Goal: Task Accomplishment & Management: Manage account settings

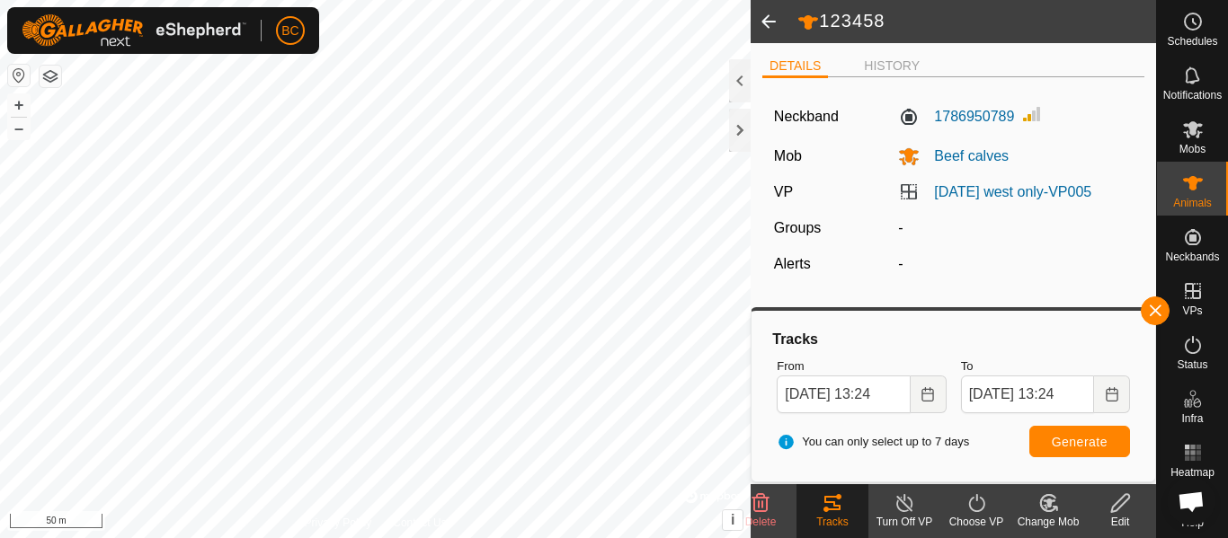
type input "Bull528"
type input "-"
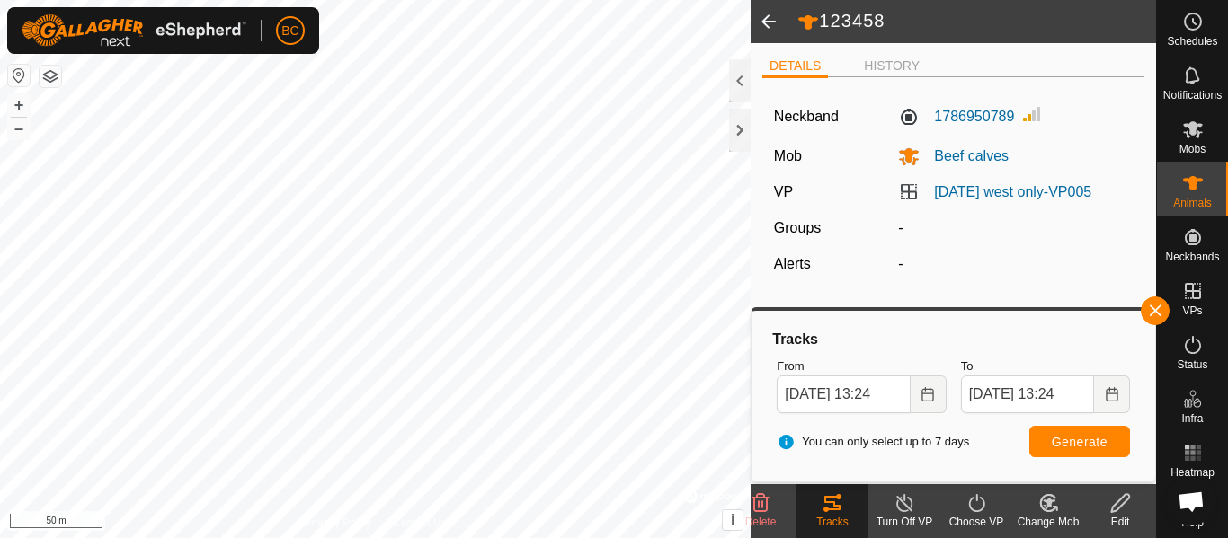
type input "0 kg"
type input "-"
click at [1149, 304] on button "button" at bounding box center [1154, 311] width 29 height 29
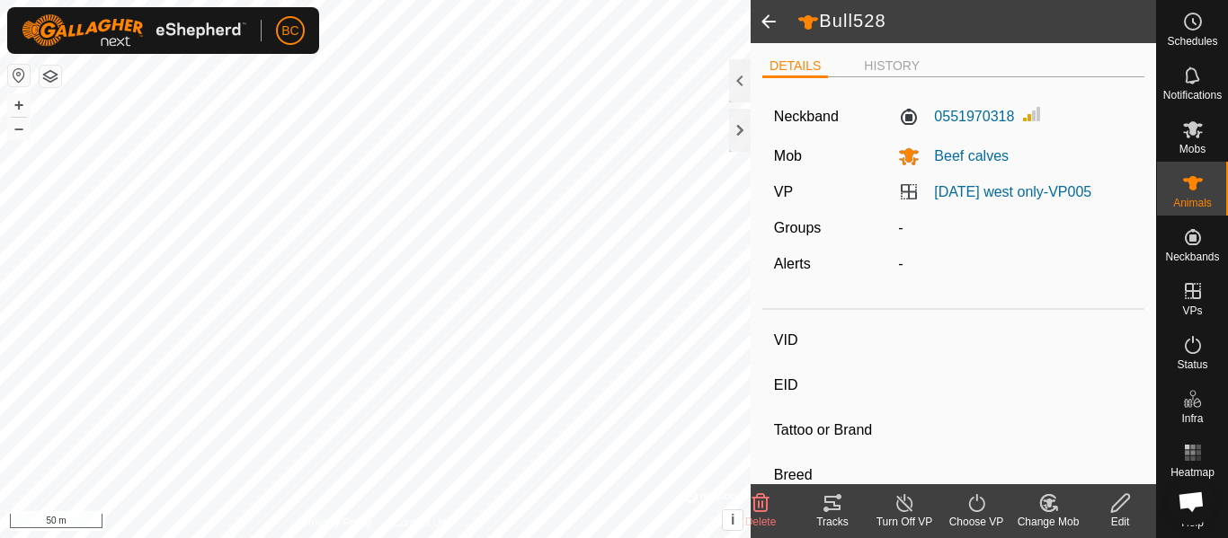
click at [825, 501] on icon at bounding box center [832, 503] width 16 height 14
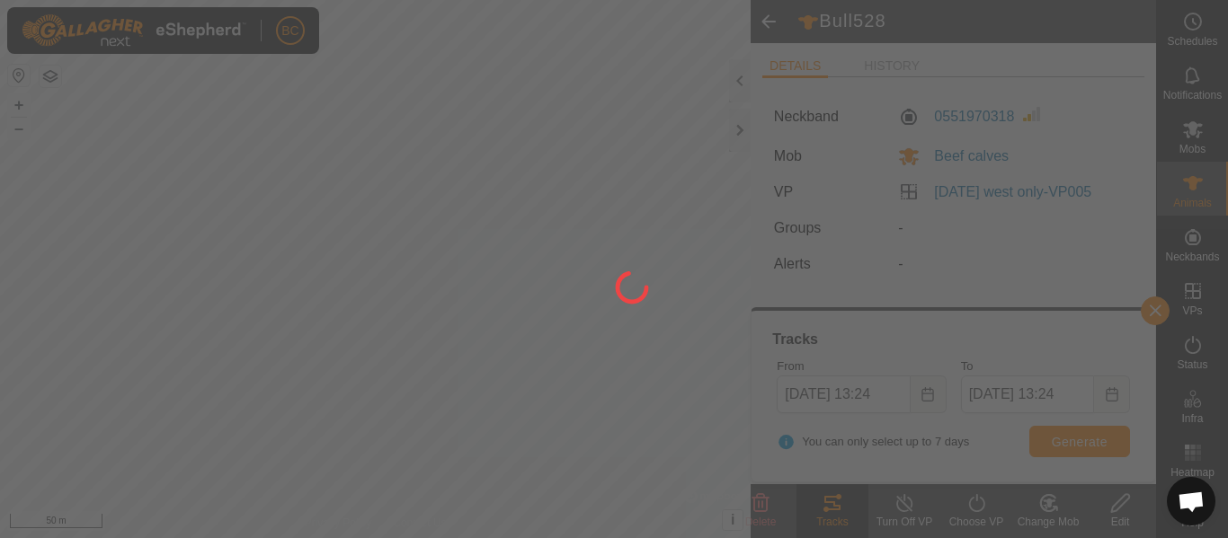
type input "grumpy2"
type input "-"
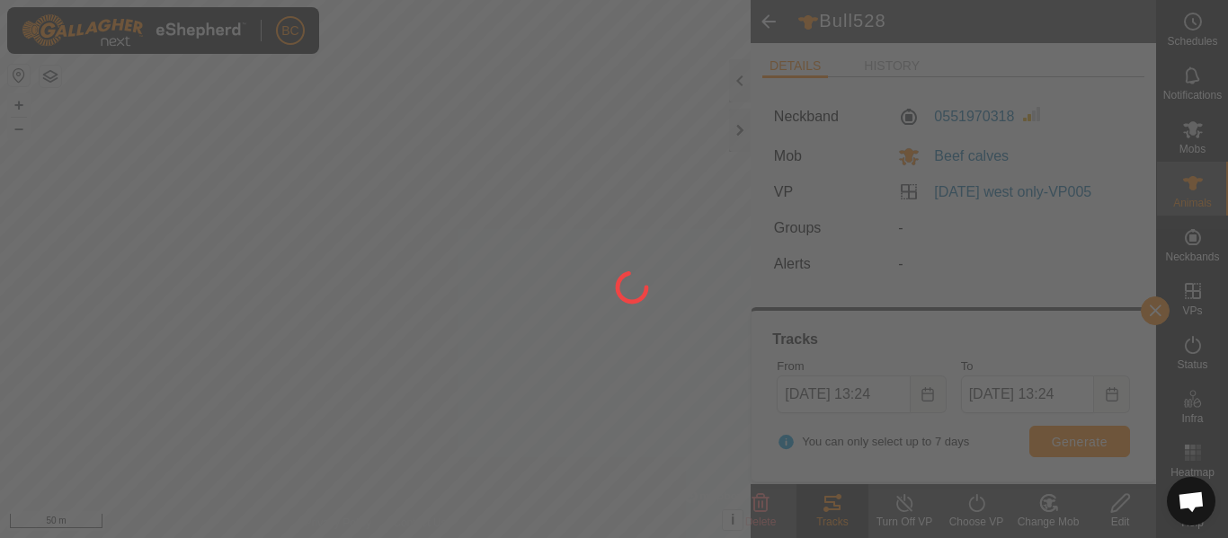
type input "0 kg"
type input "-"
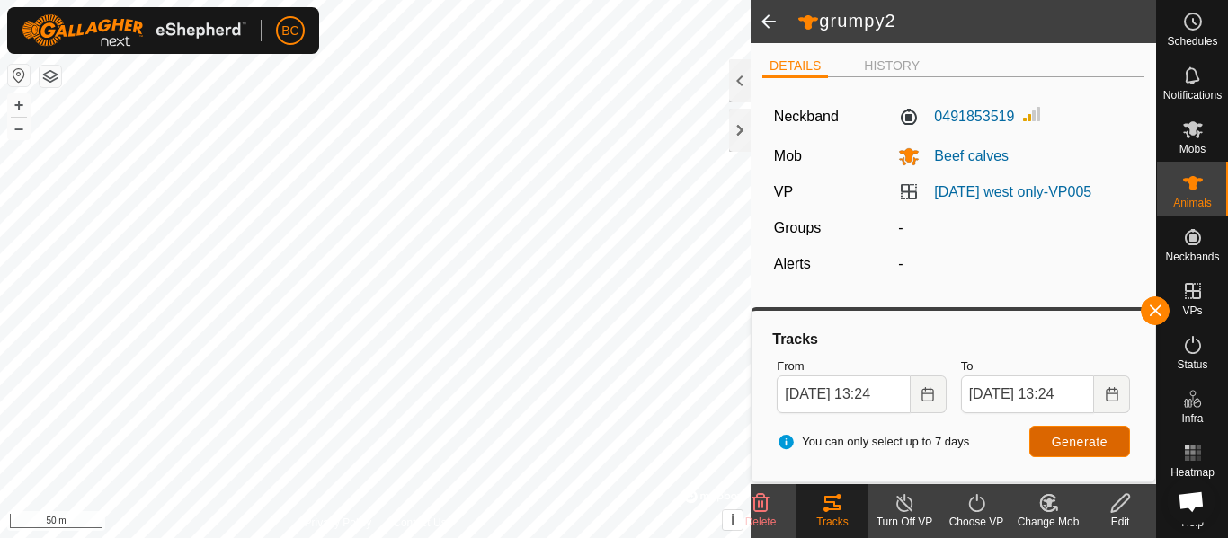
click at [1056, 435] on span "Generate" at bounding box center [1079, 442] width 56 height 14
type input "grumpy2"
